Goal: Transaction & Acquisition: Book appointment/travel/reservation

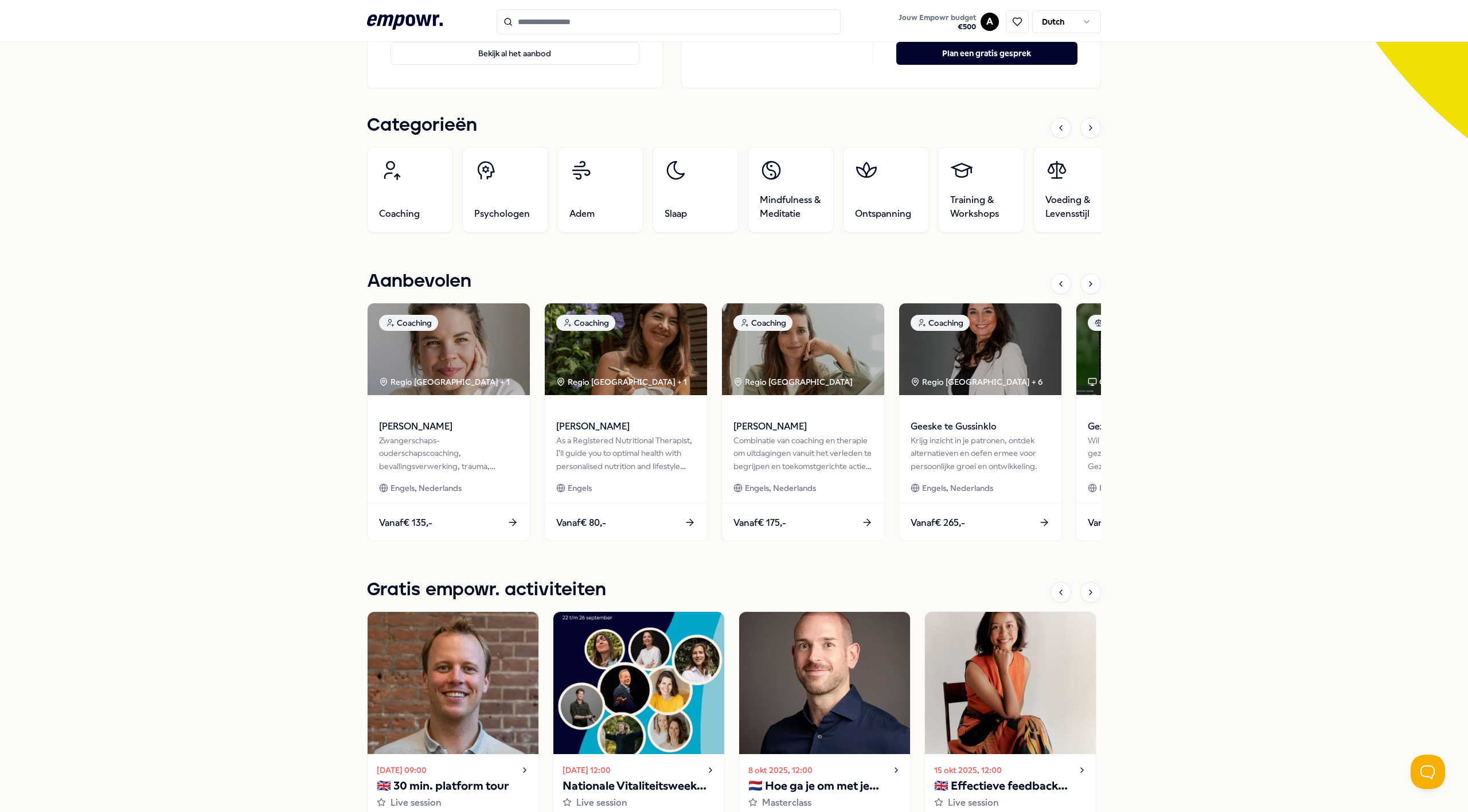
scroll to position [300, 0]
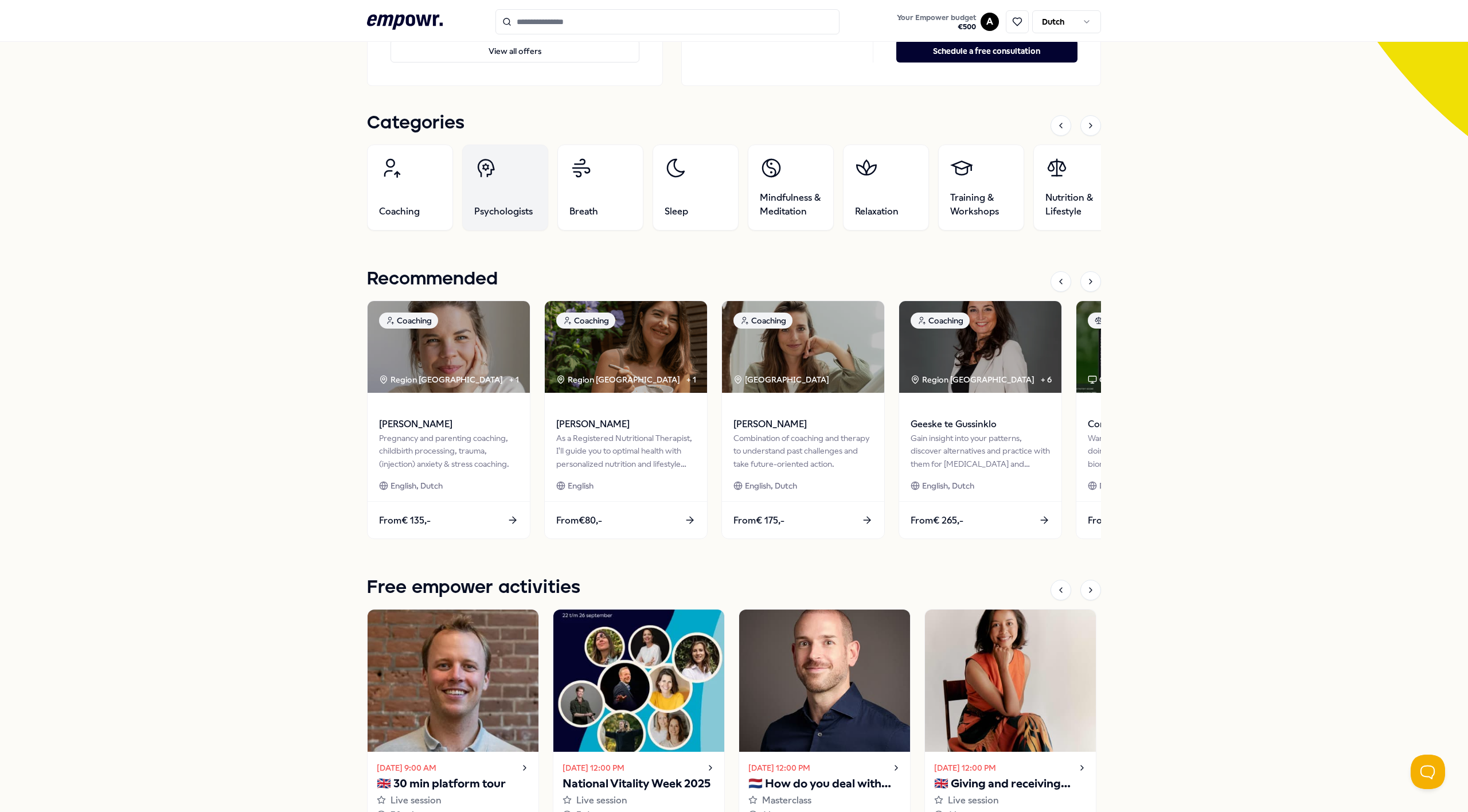
click at [498, 211] on font "Psychologists" at bounding box center [504, 212] width 59 height 11
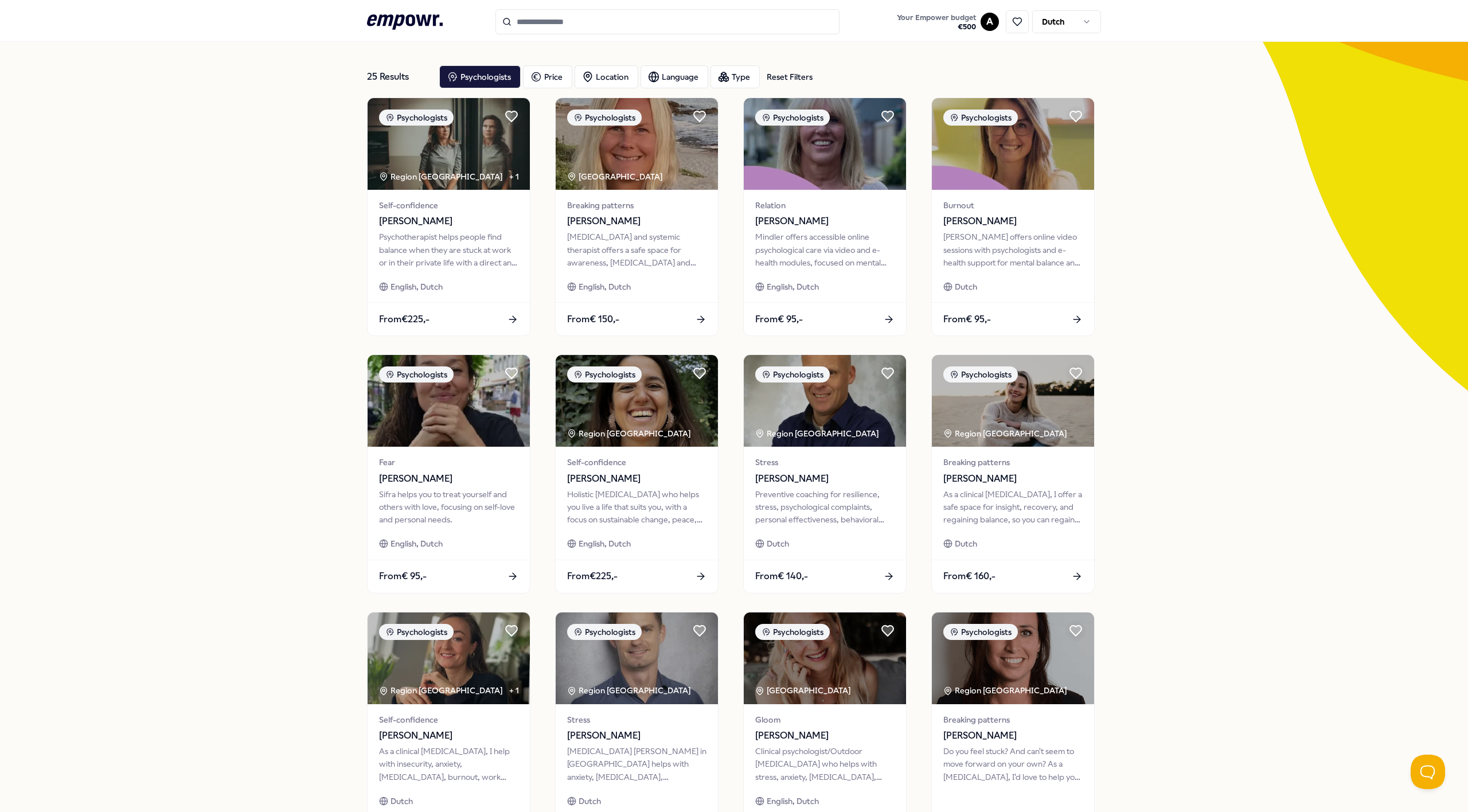
scroll to position [43, 0]
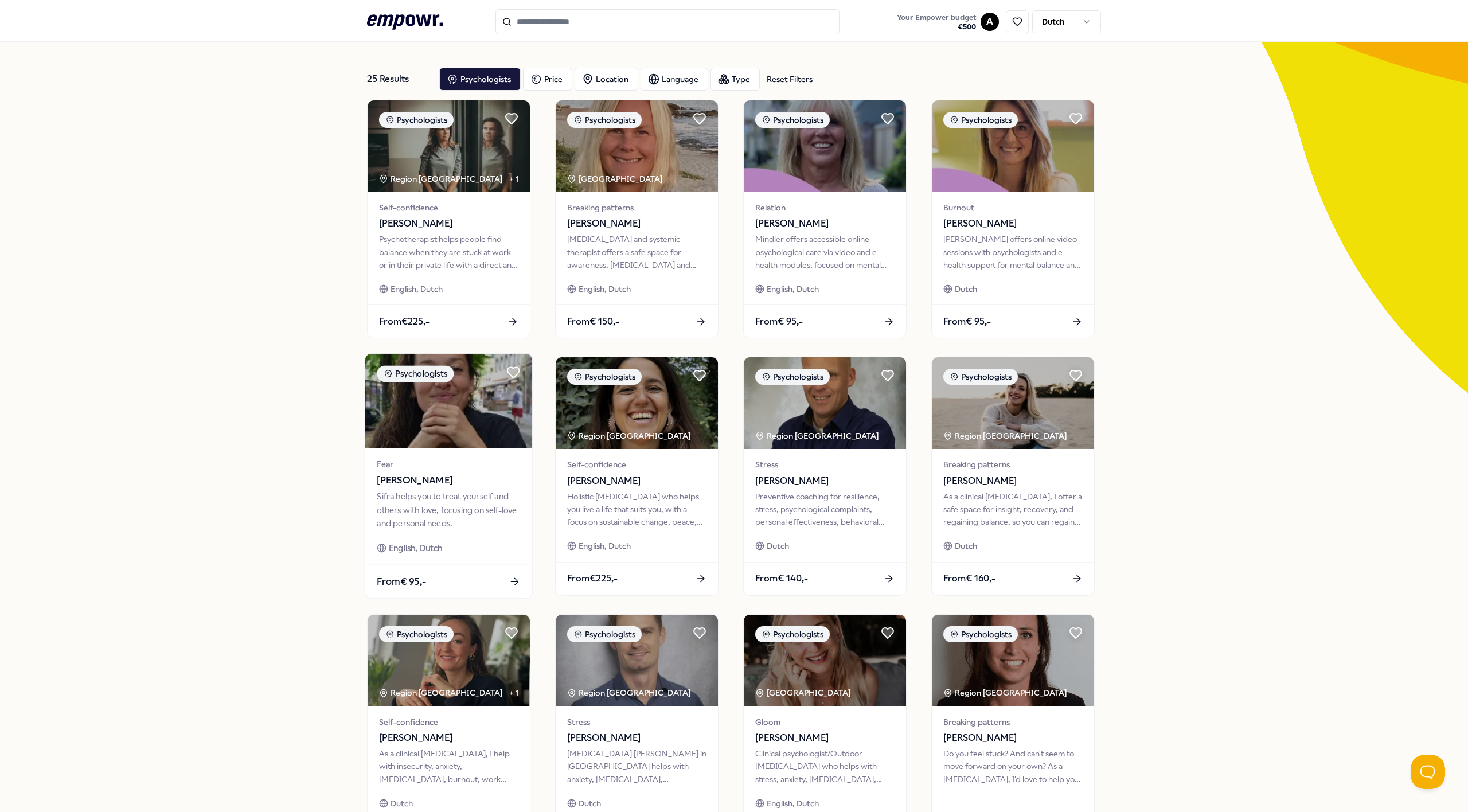
click at [451, 587] on div "From € 95,-" at bounding box center [449, 581] width 167 height 34
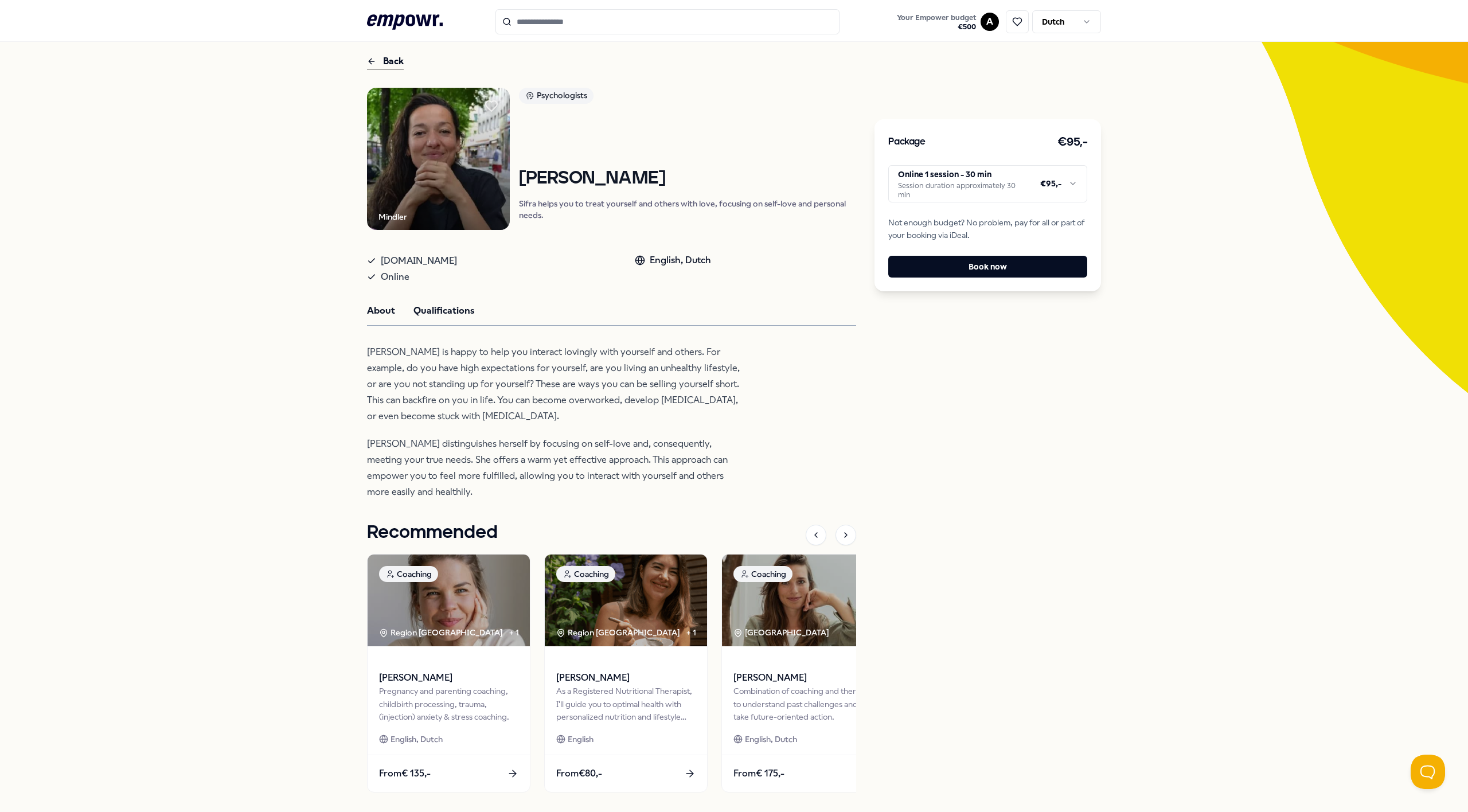
click at [442, 309] on font "Qualifications" at bounding box center [444, 310] width 62 height 11
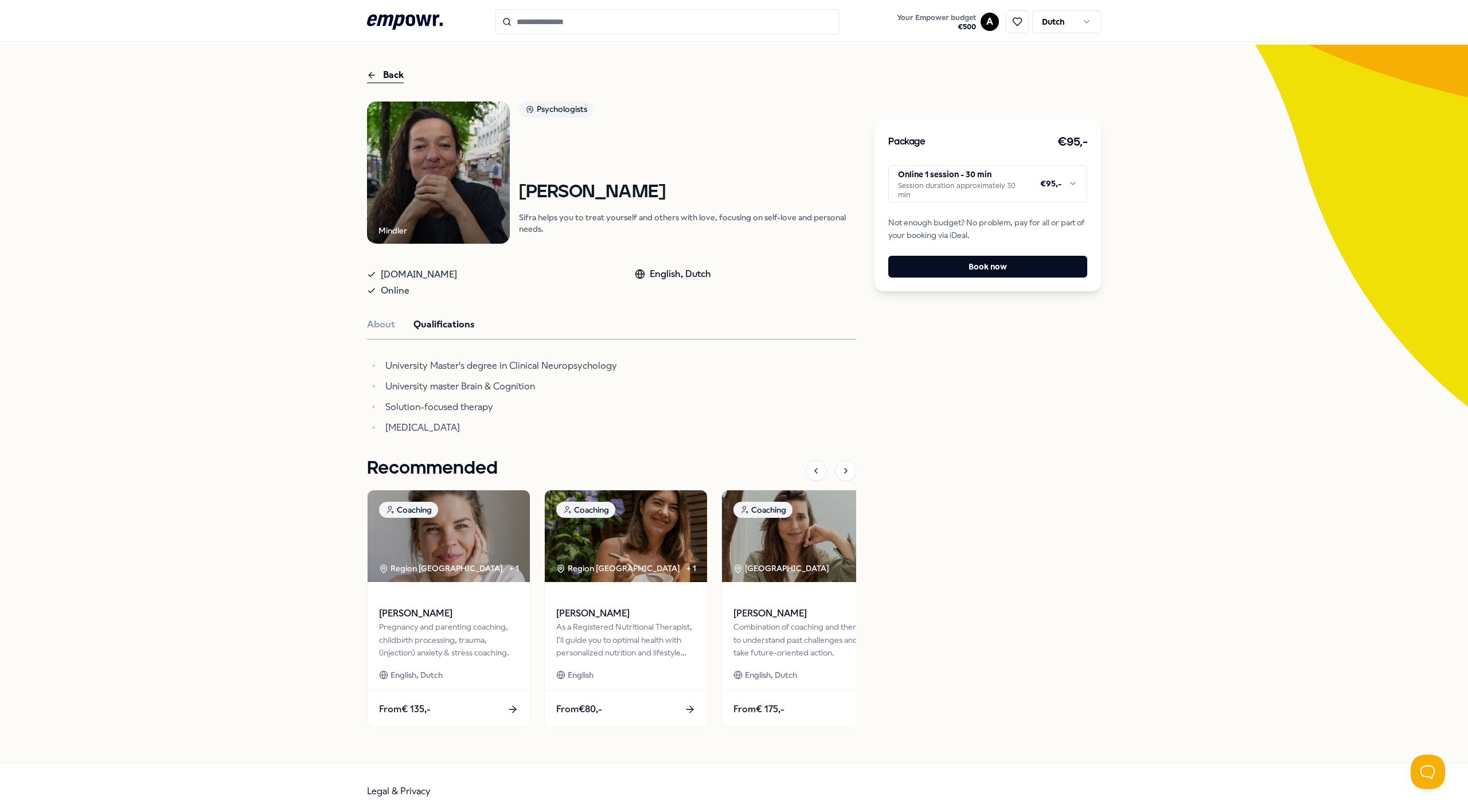
scroll to position [37, 0]
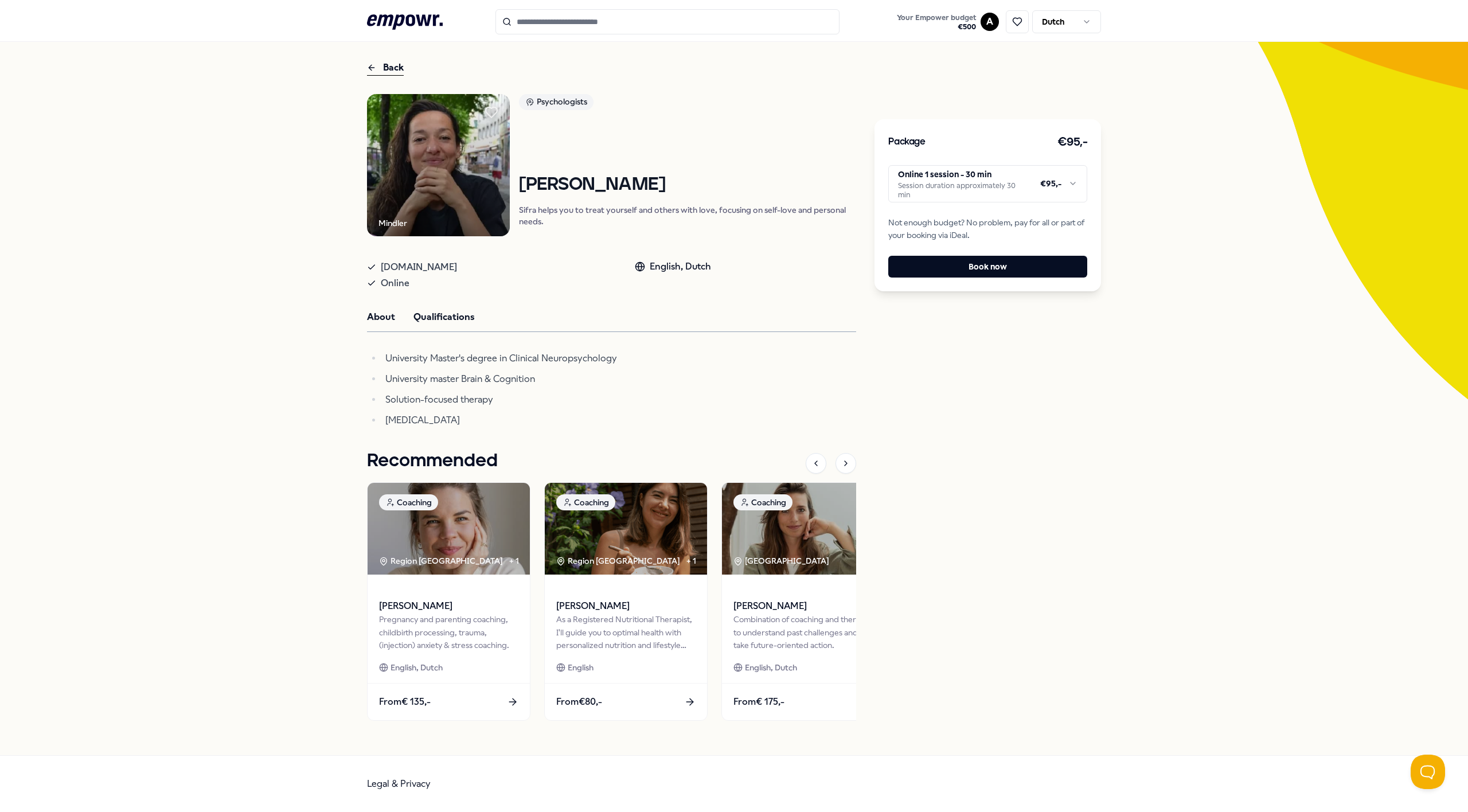
click at [379, 318] on font "About" at bounding box center [381, 317] width 29 height 11
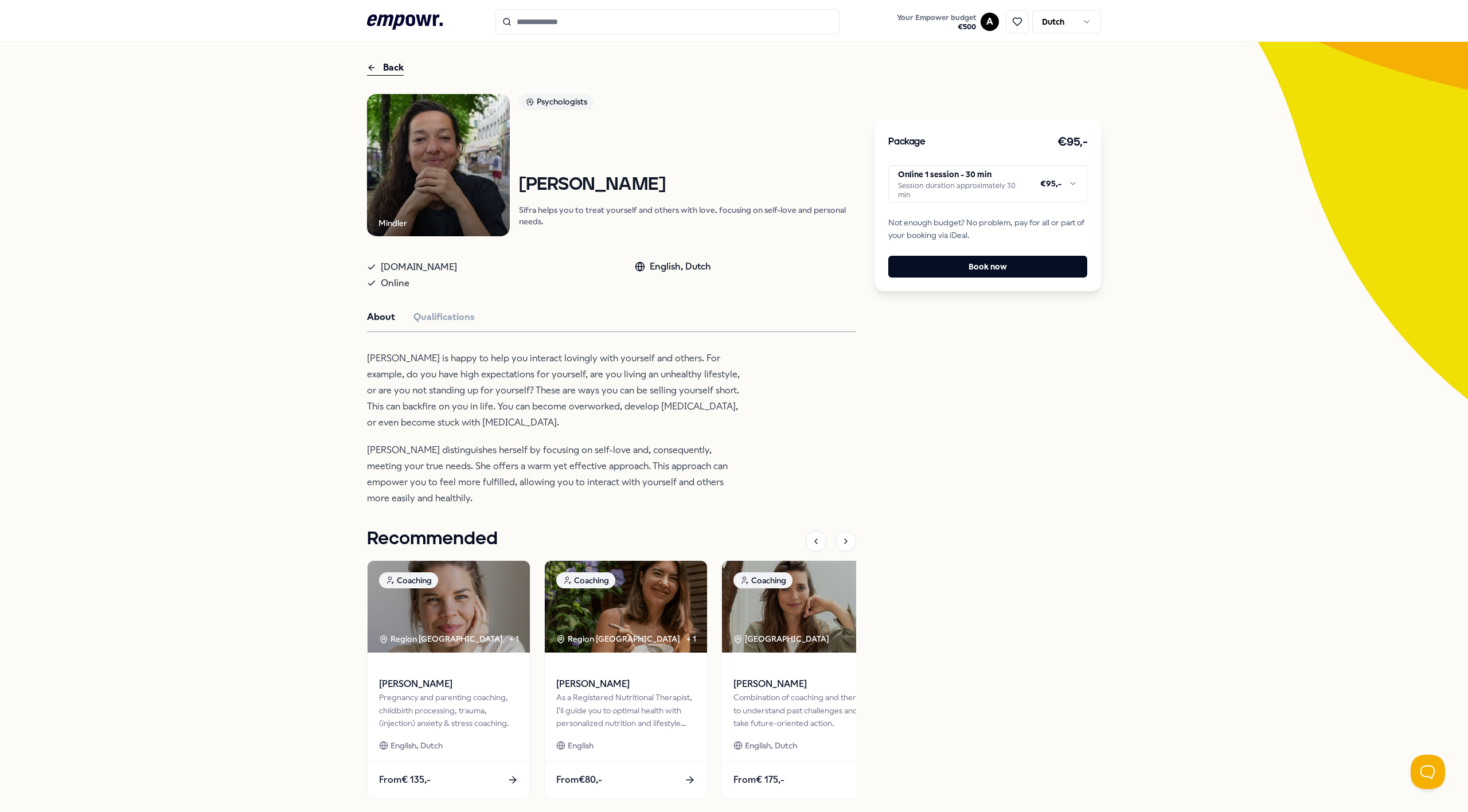
scroll to position [54, 0]
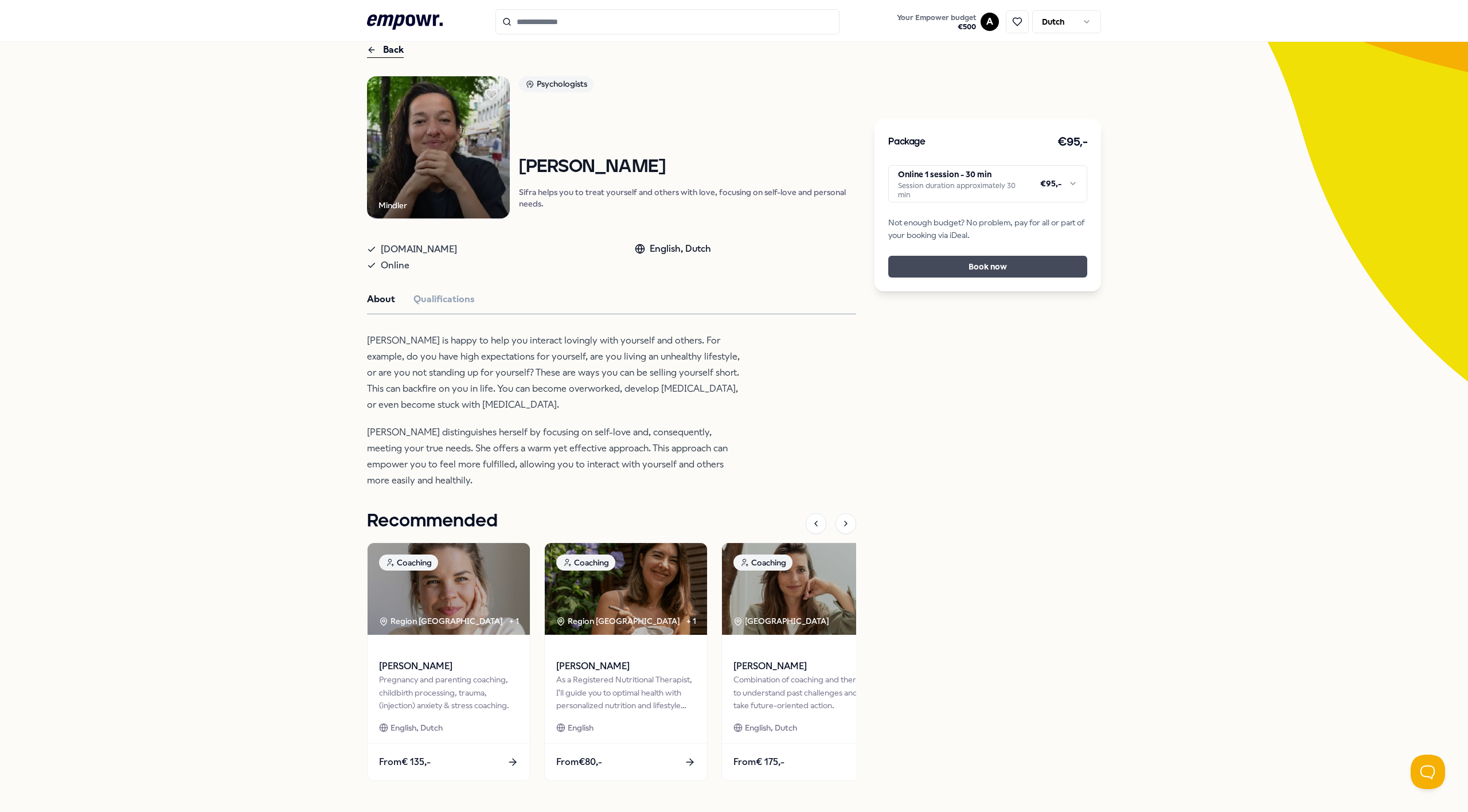
click at [955, 272] on button "Book now" at bounding box center [988, 267] width 199 height 22
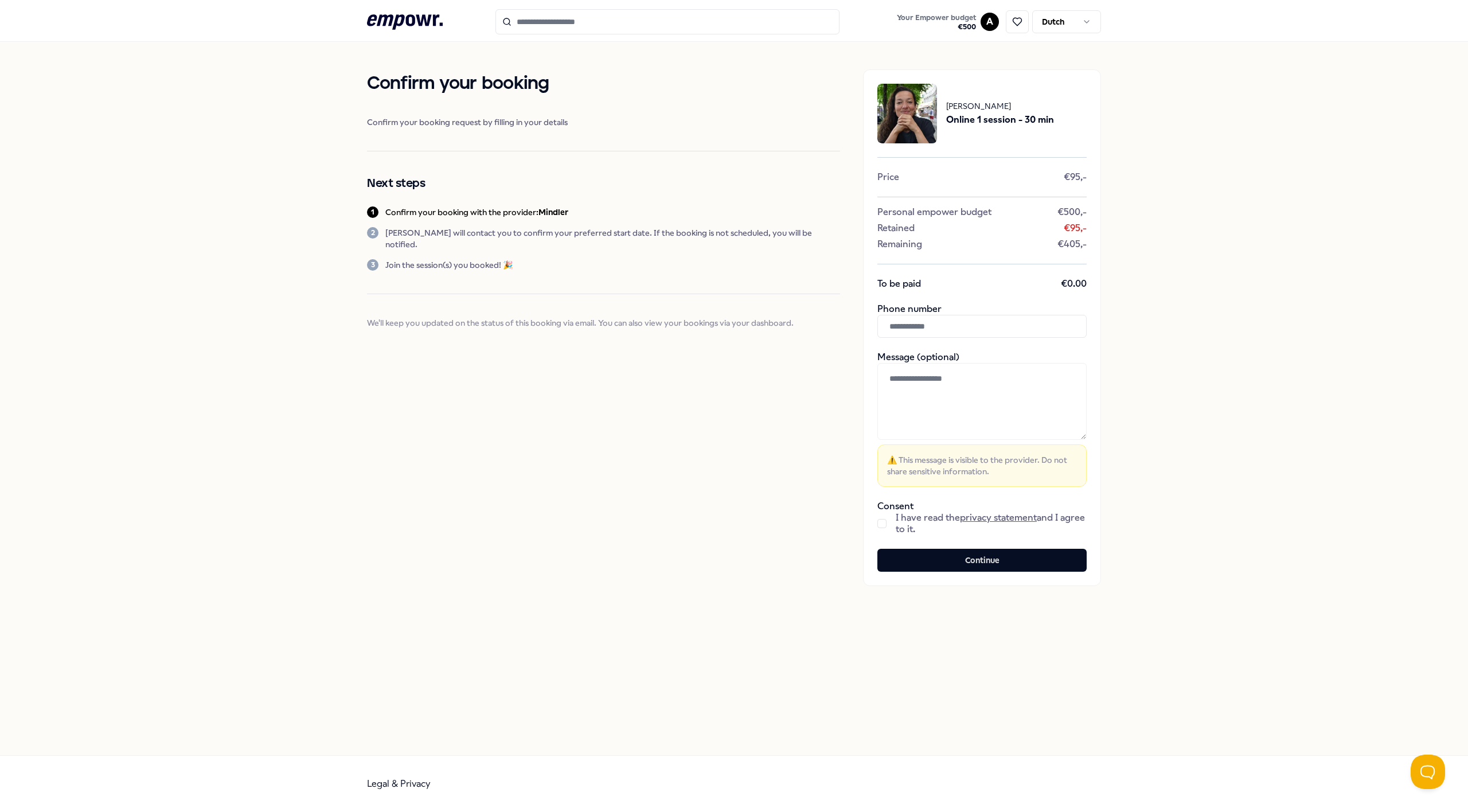
click at [885, 524] on button "button" at bounding box center [882, 524] width 9 height 9
click at [949, 330] on input "text" at bounding box center [982, 326] width 209 height 23
click at [1187, 387] on div "**********" at bounding box center [734, 398] width 1468 height 713
click at [967, 564] on font "Continue" at bounding box center [982, 561] width 34 height 13
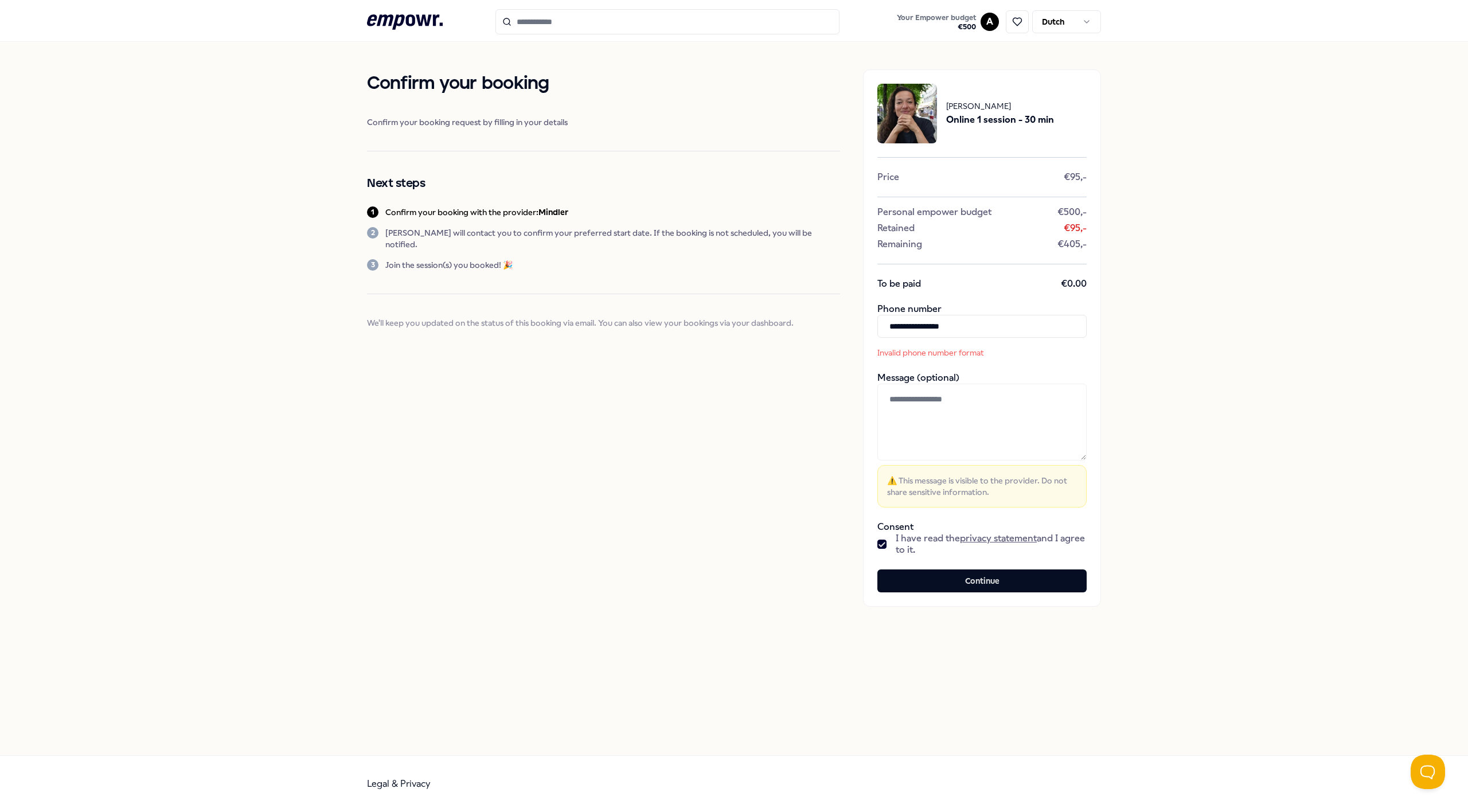
click at [915, 328] on input "**********" at bounding box center [982, 326] width 209 height 23
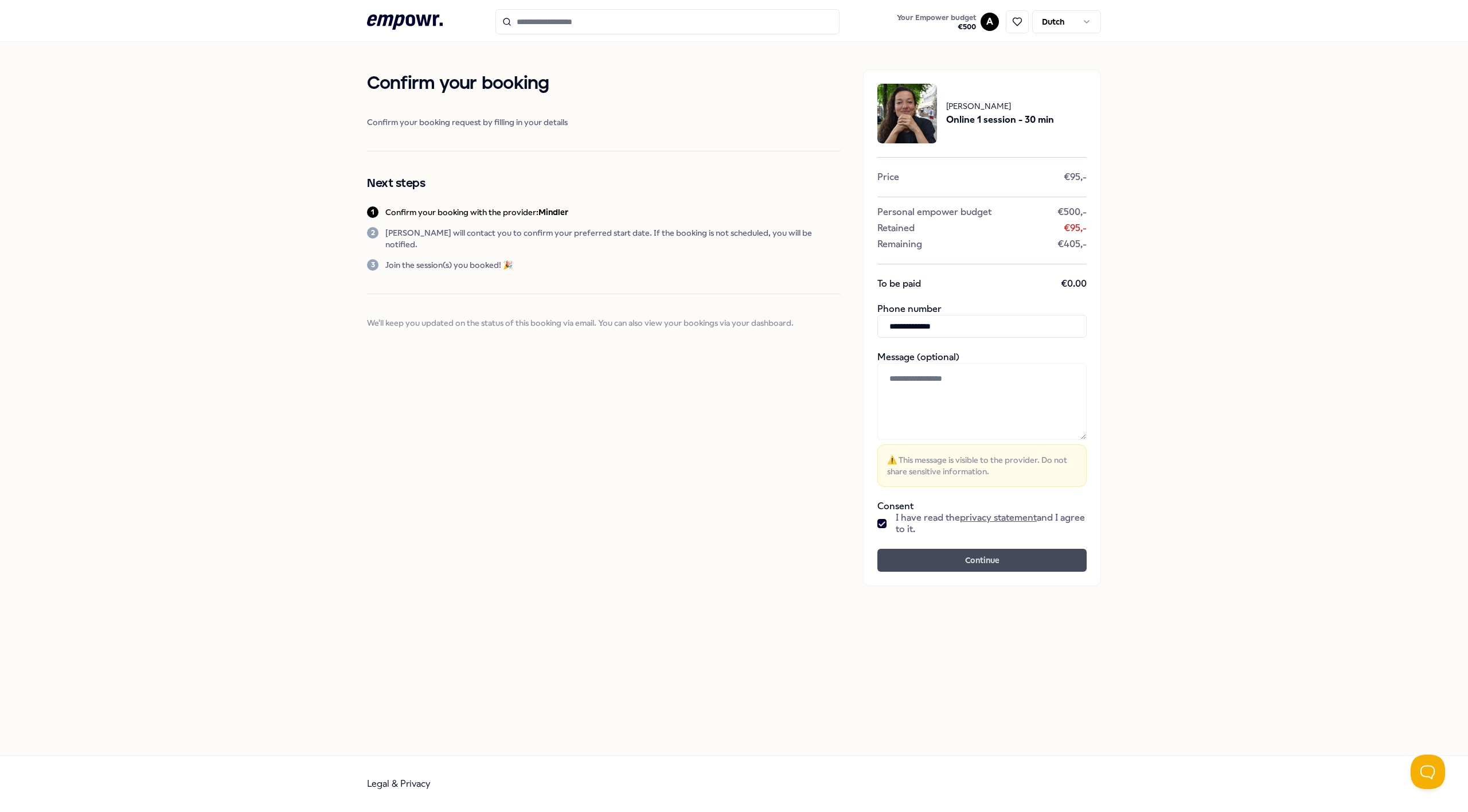
type input "**********"
click at [984, 566] on font "Continue" at bounding box center [982, 561] width 34 height 13
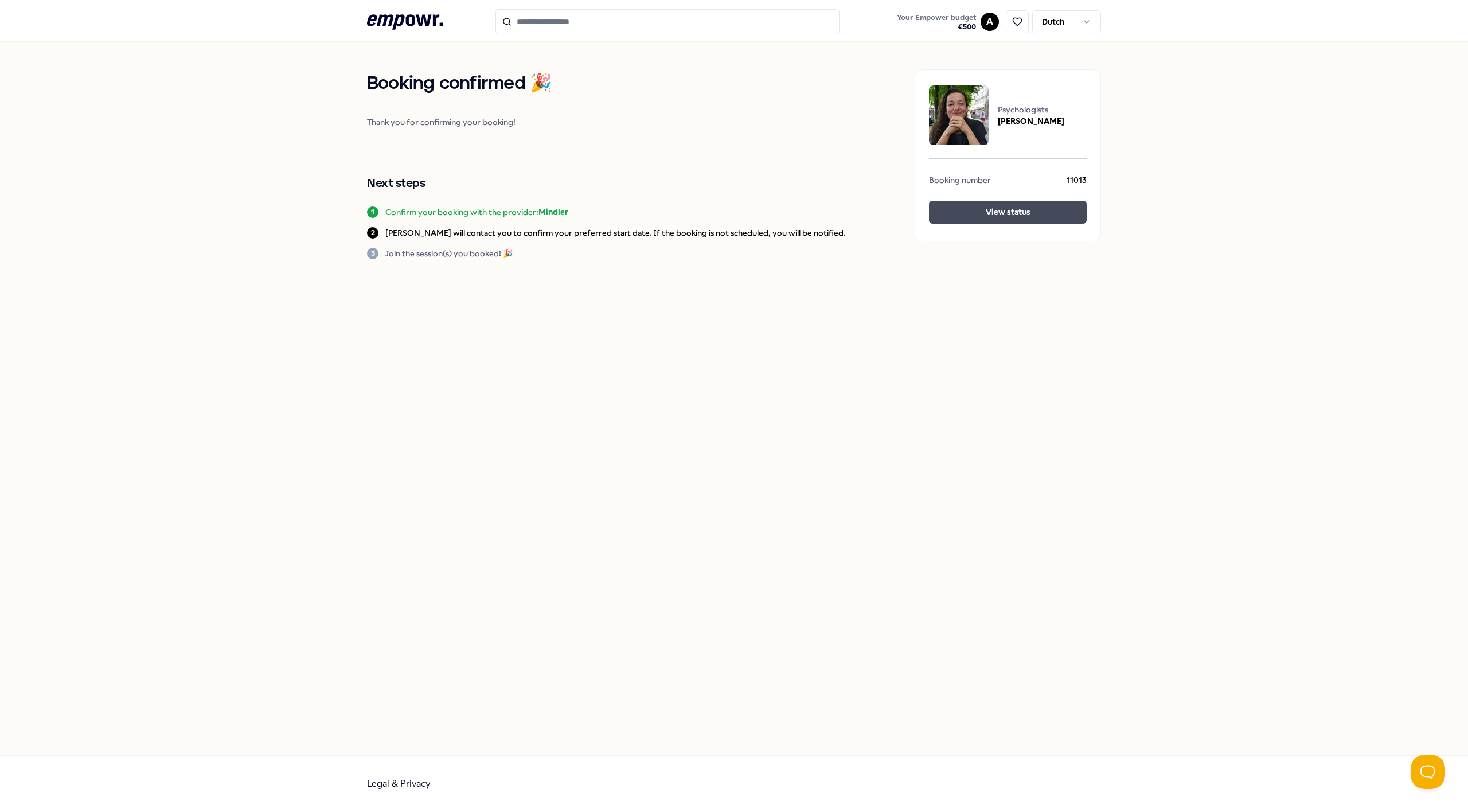
click at [986, 208] on font "View status" at bounding box center [1008, 212] width 45 height 9
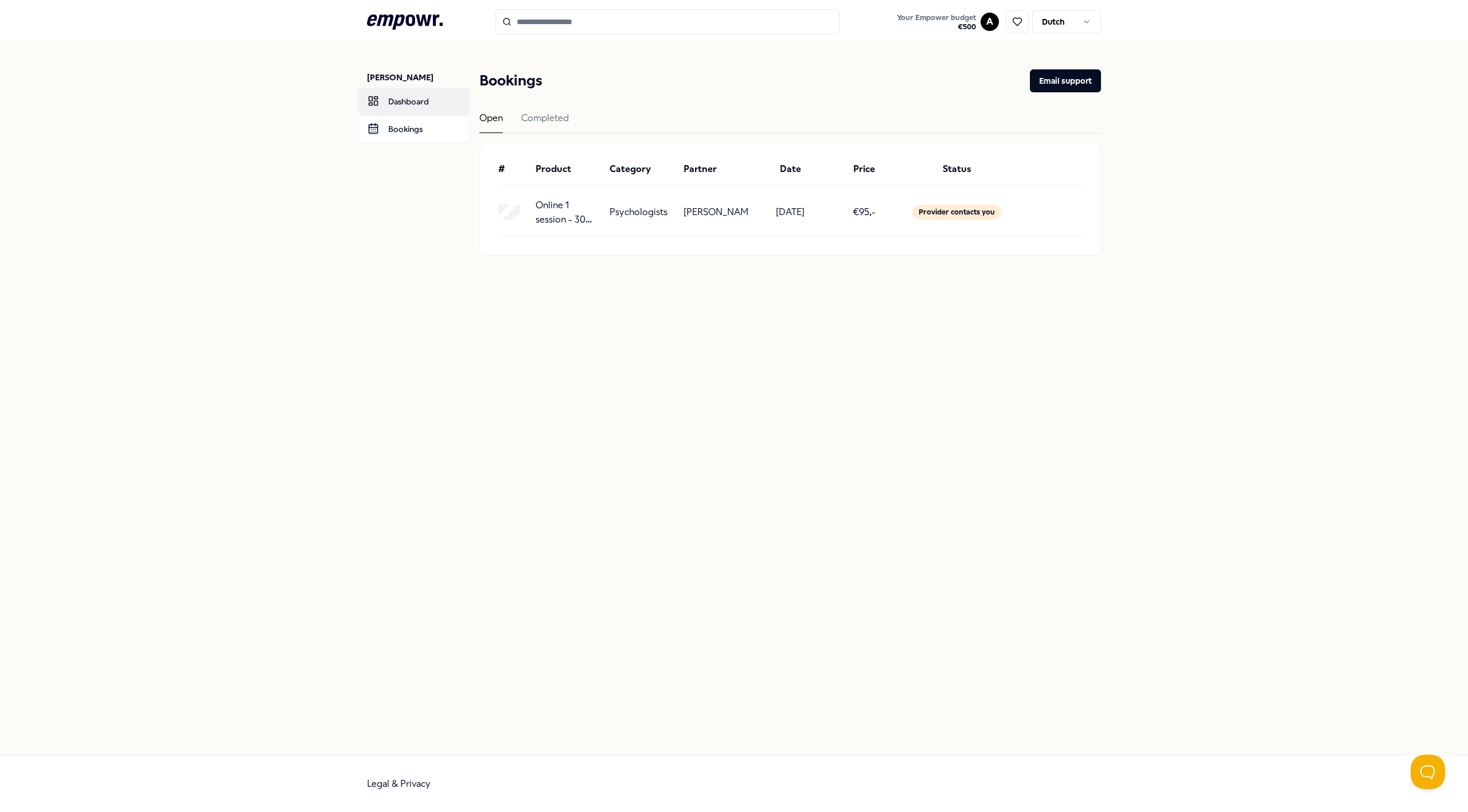
click at [405, 99] on font "Dashboard" at bounding box center [409, 101] width 41 height 9
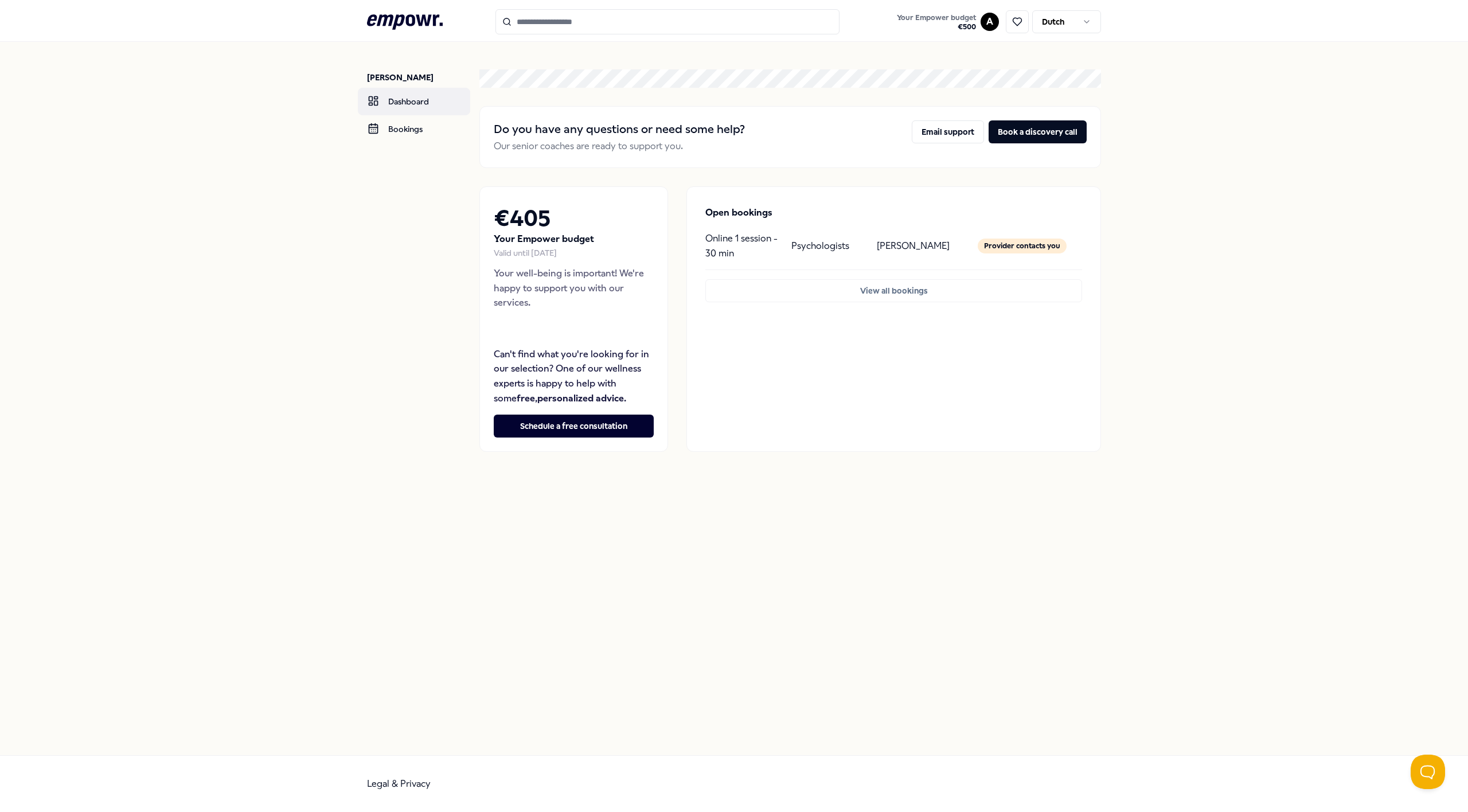
click at [410, 97] on font "Dashboard" at bounding box center [409, 101] width 41 height 9
click at [402, 18] on icon at bounding box center [405, 22] width 76 height 15
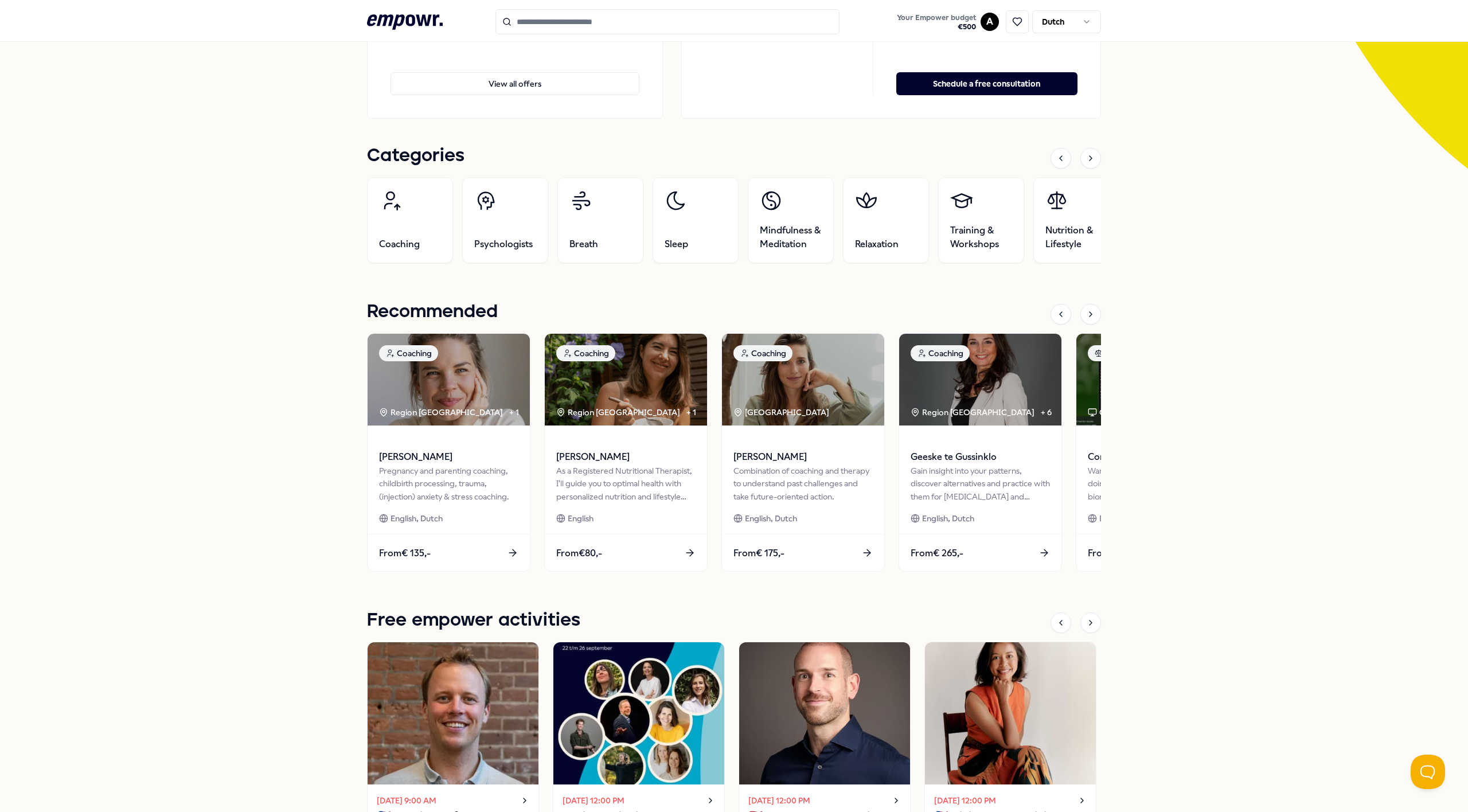
scroll to position [270, 0]
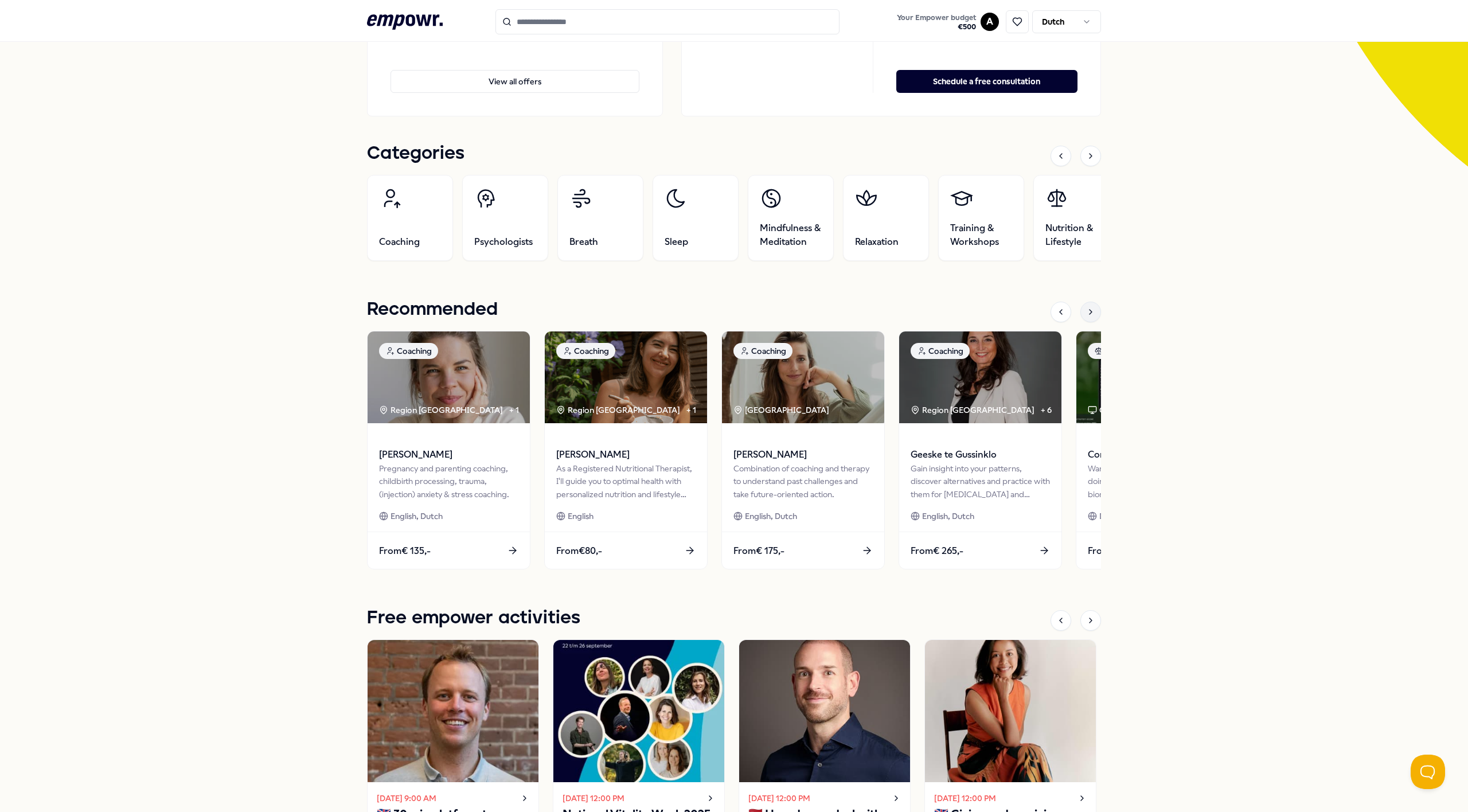
click at [1085, 318] on div at bounding box center [1090, 312] width 20 height 20
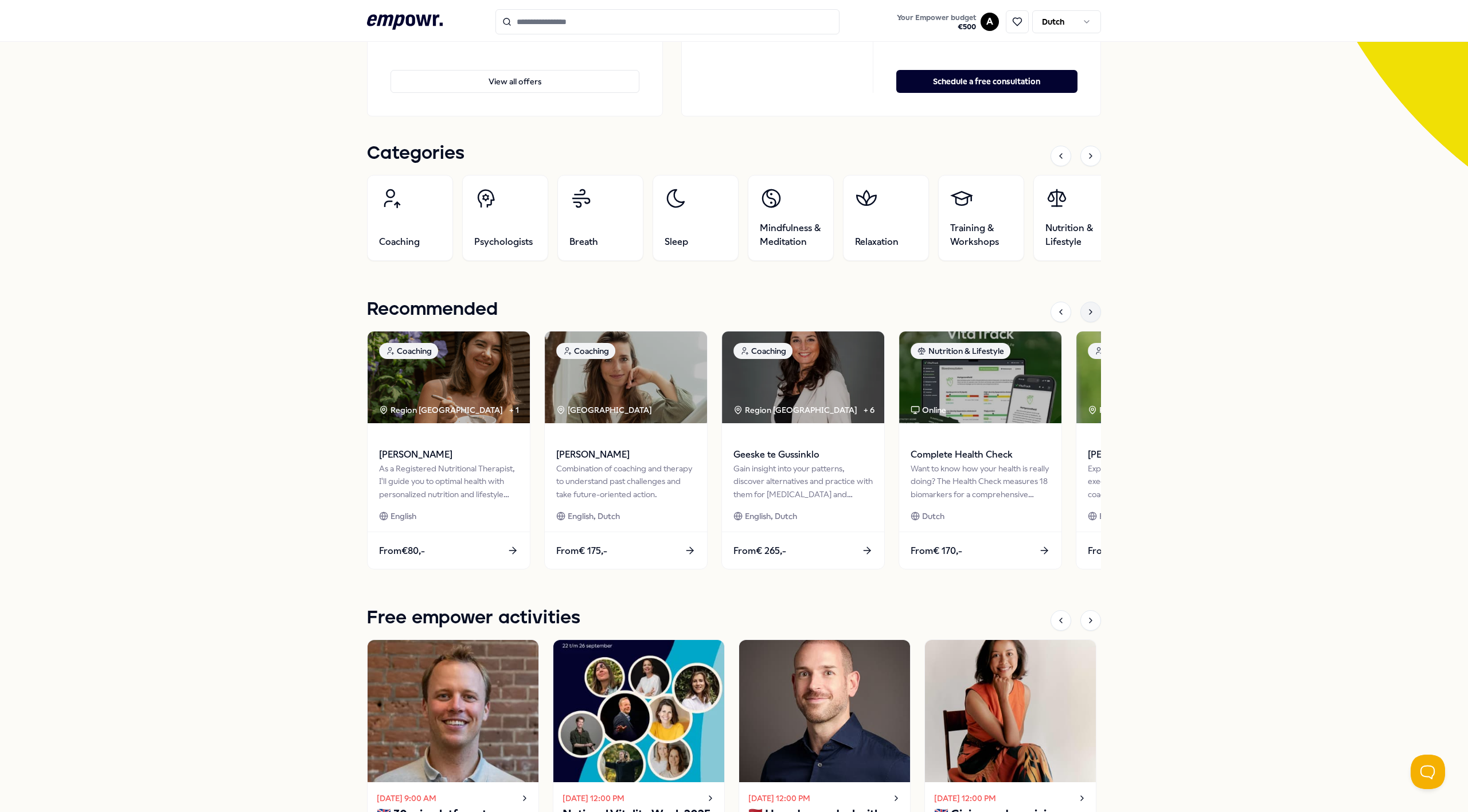
click at [1085, 318] on div at bounding box center [1090, 312] width 20 height 20
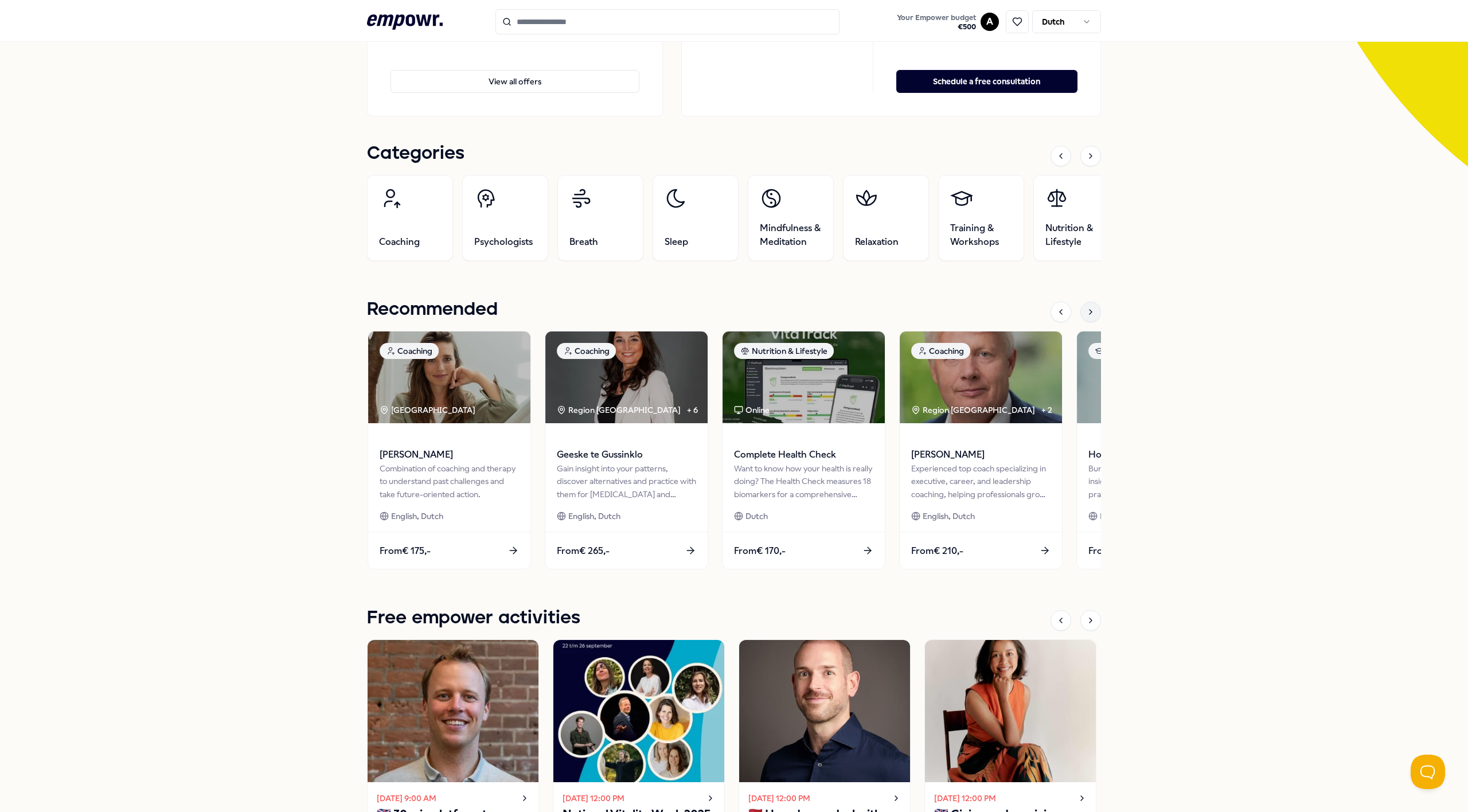
click at [1085, 318] on div at bounding box center [1090, 312] width 20 height 20
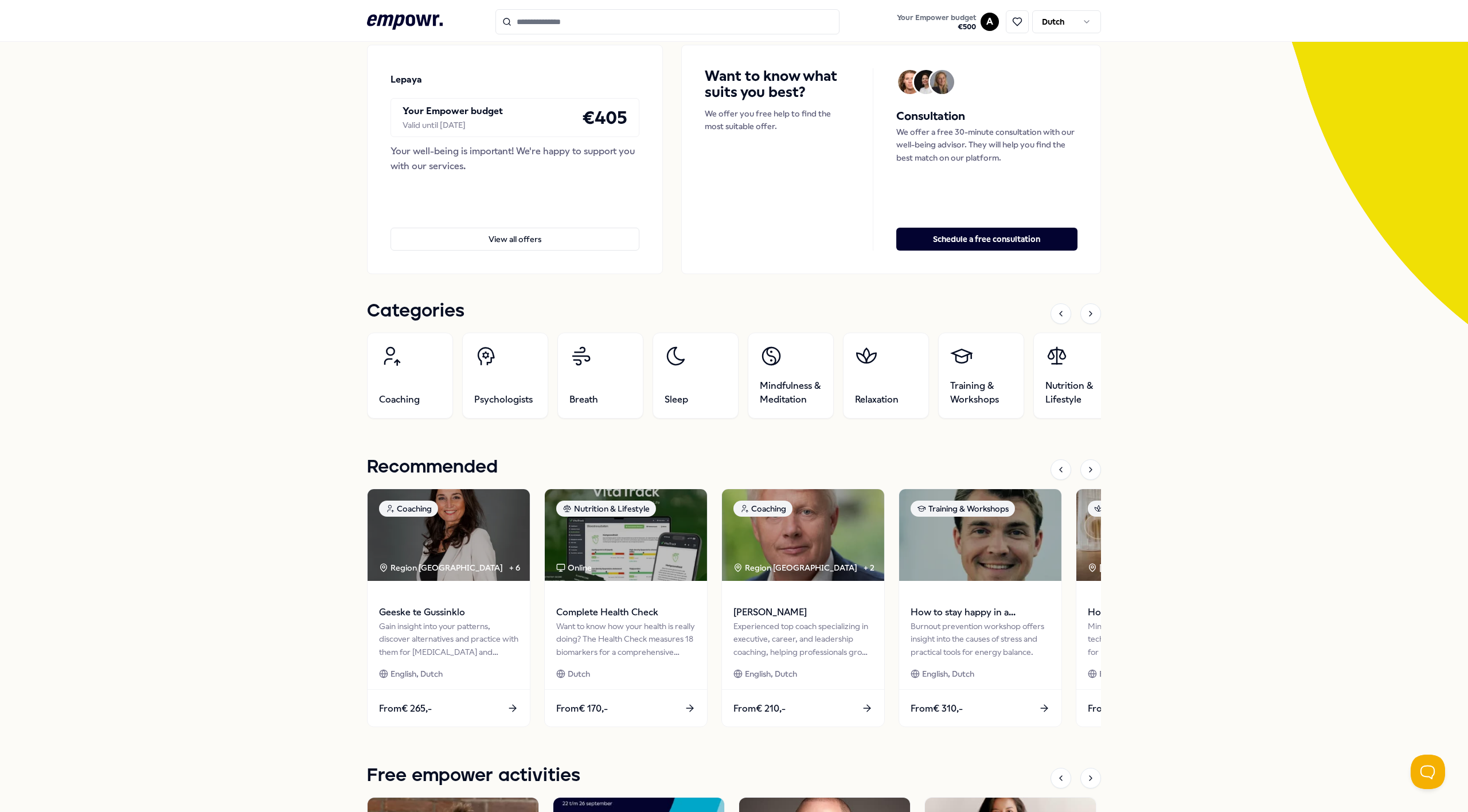
scroll to position [0, 0]
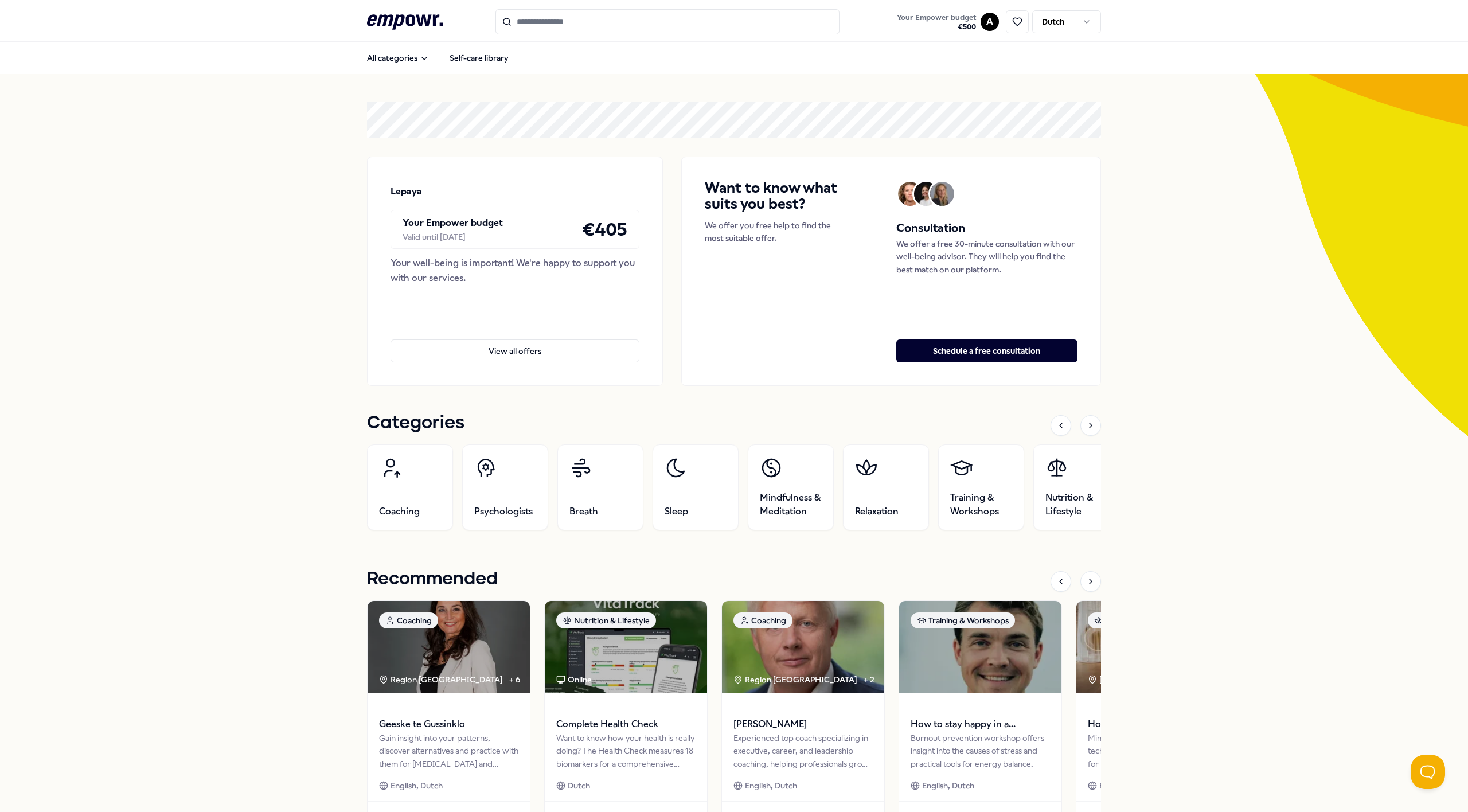
click at [454, 232] on font "Valid until April 14, 2026" at bounding box center [434, 237] width 63 height 9
click at [481, 356] on button "View all offers" at bounding box center [515, 351] width 249 height 23
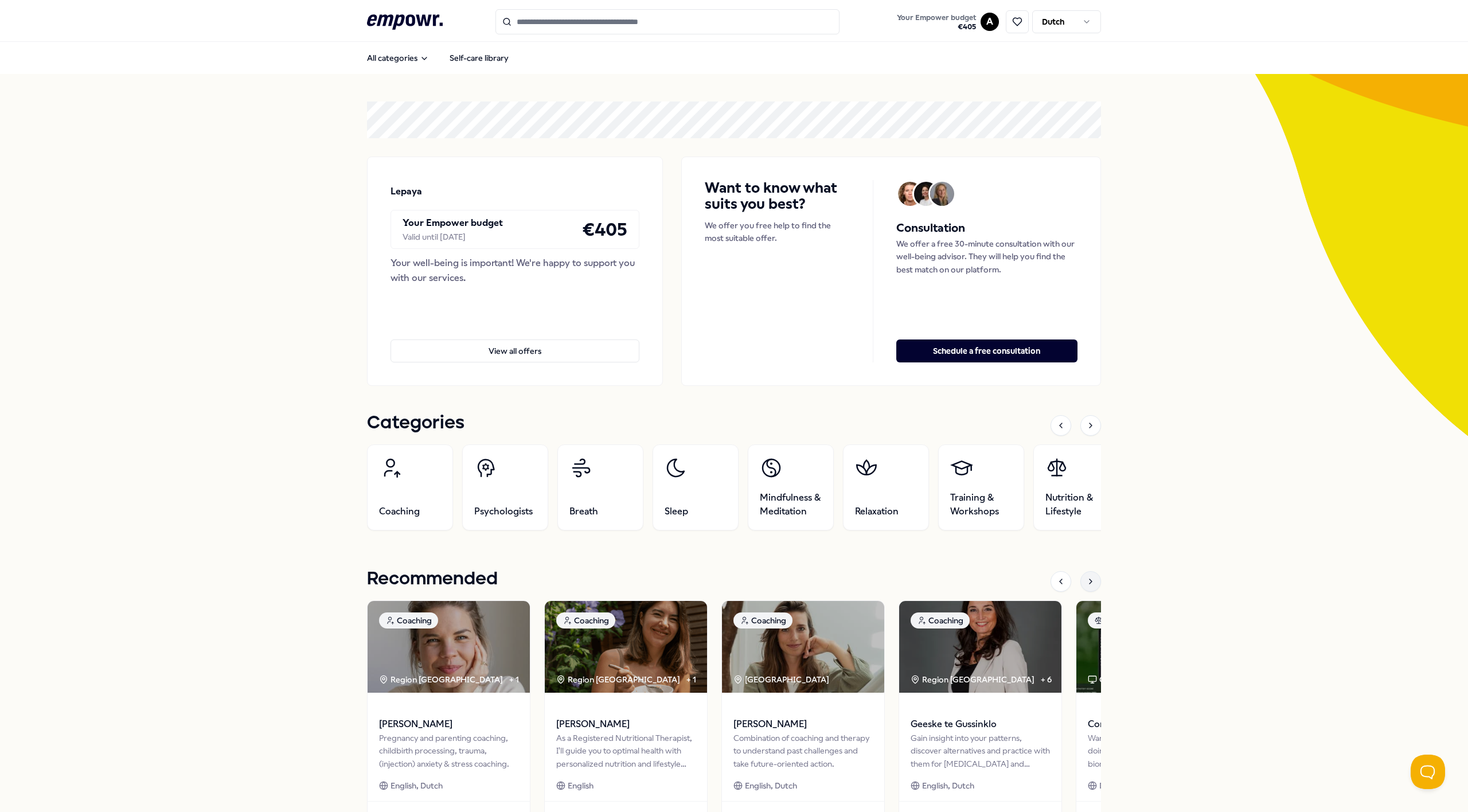
click at [1086, 586] on div at bounding box center [1090, 581] width 20 height 20
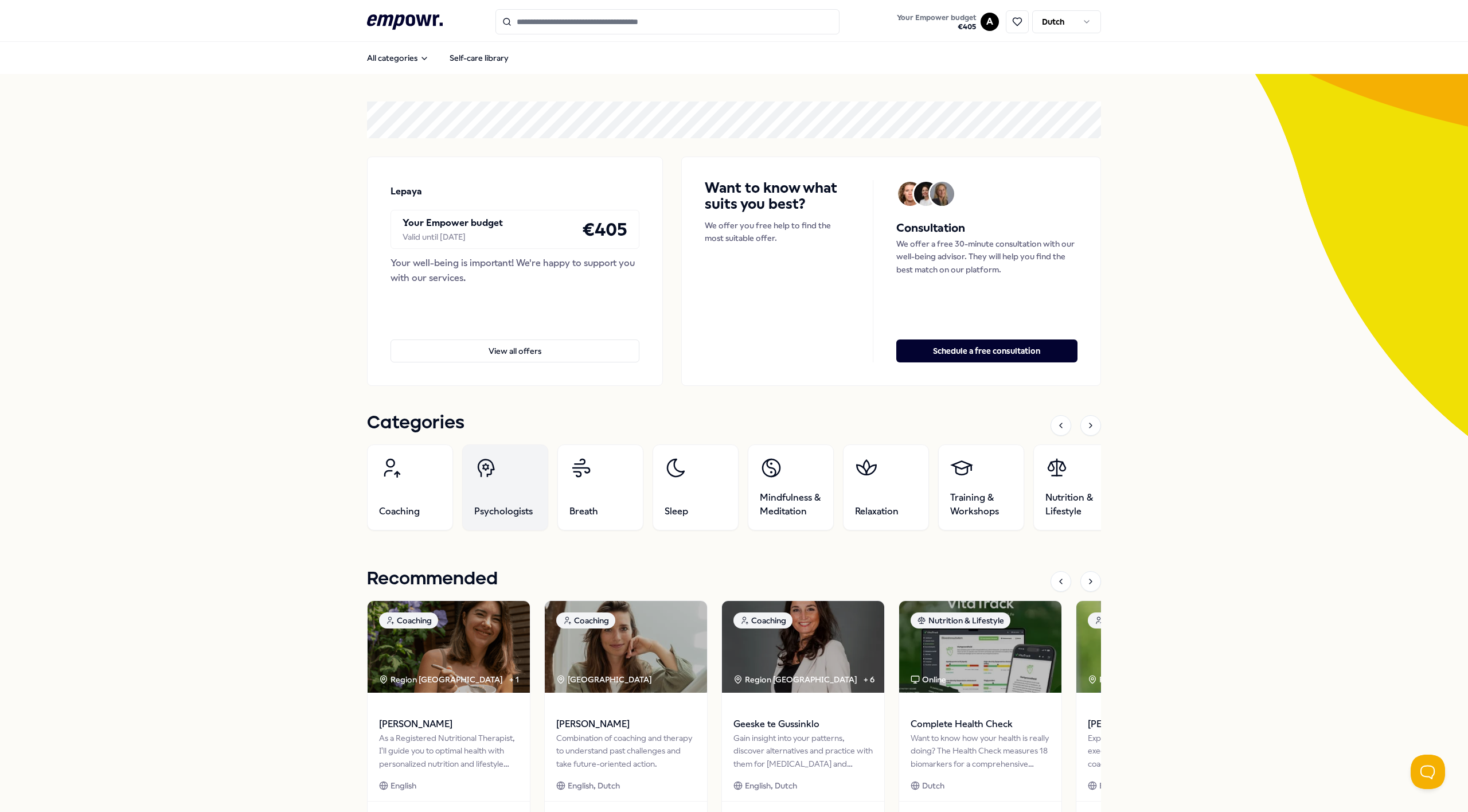
click at [480, 516] on font "Psychologists" at bounding box center [504, 511] width 59 height 11
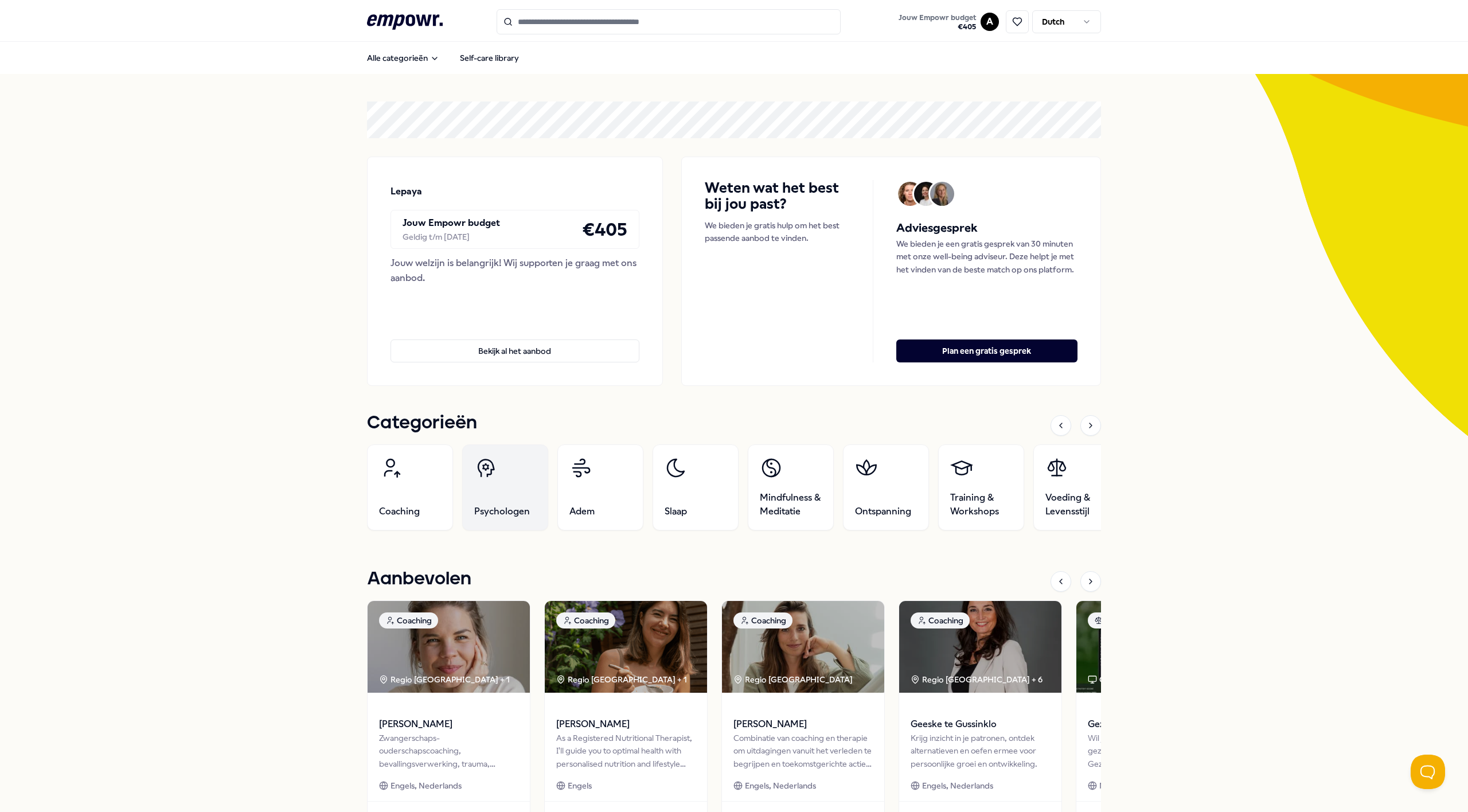
click at [510, 489] on link "Psychologen" at bounding box center [505, 487] width 86 height 86
